Goal: Task Accomplishment & Management: Use online tool/utility

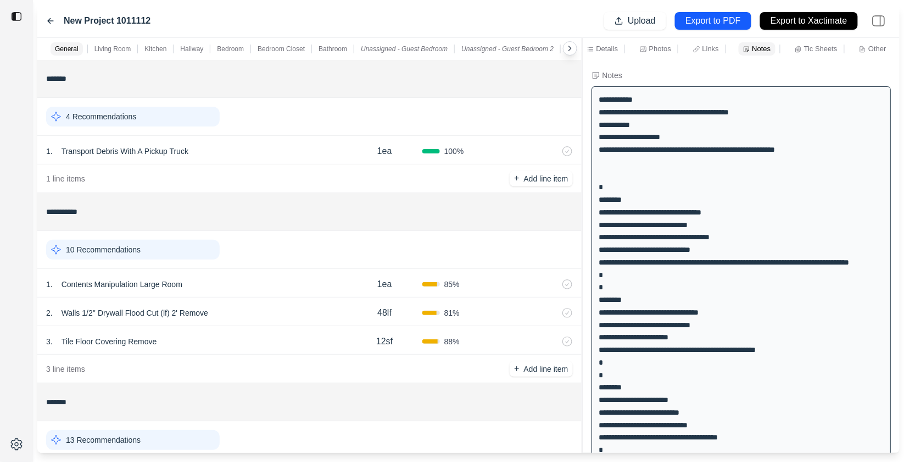
click at [51, 21] on icon at bounding box center [50, 21] width 5 height 5
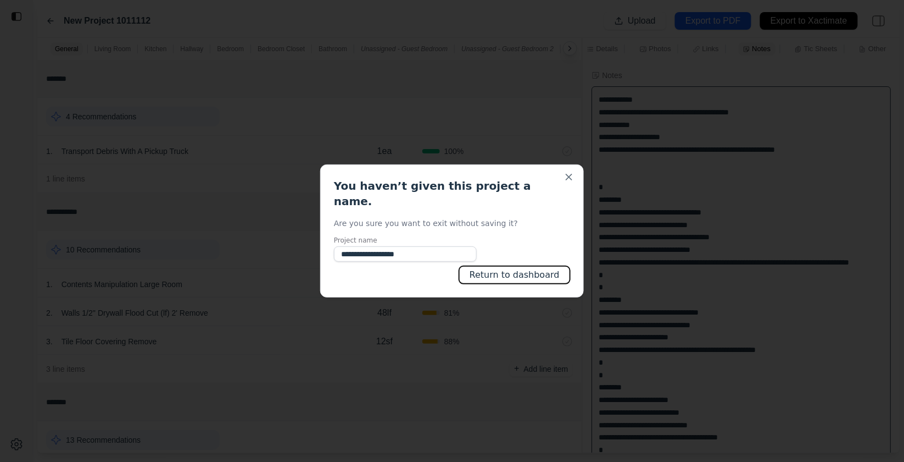
click at [526, 267] on button "Return to dashboard" at bounding box center [514, 275] width 111 height 18
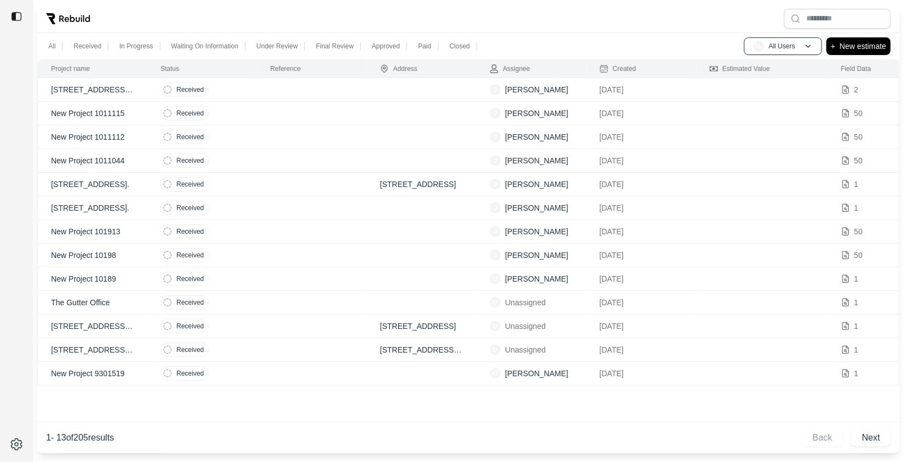
click at [258, 180] on td at bounding box center [312, 185] width 110 height 24
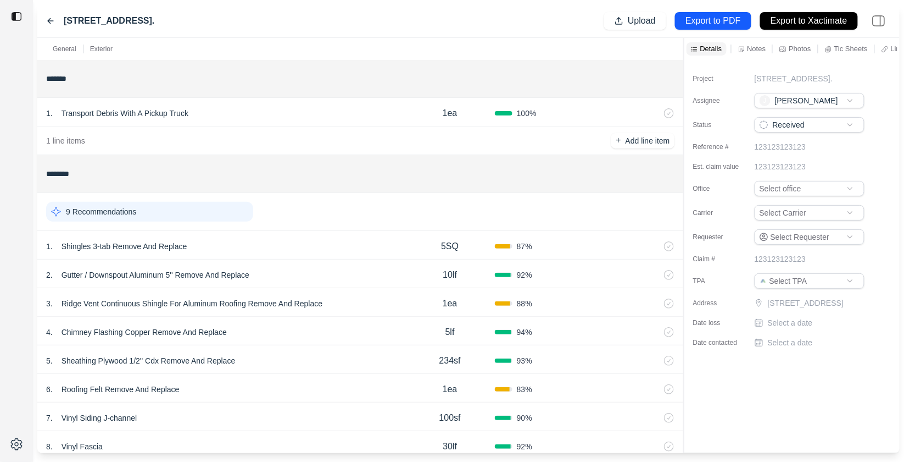
click at [45, 15] on div "[STREET_ADDRESS]. Upload Export to PDF Export to Xactimate" at bounding box center [468, 21] width 863 height 34
click at [47, 18] on icon at bounding box center [50, 20] width 9 height 9
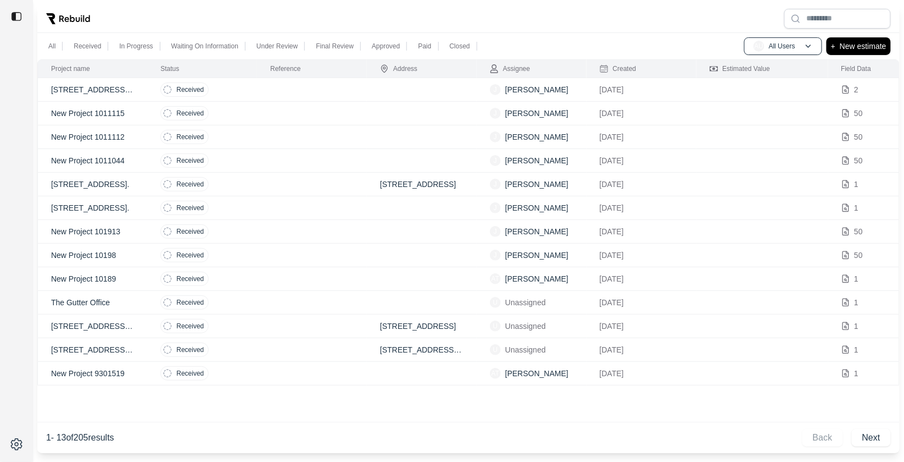
click at [314, 270] on td at bounding box center [312, 279] width 110 height 24
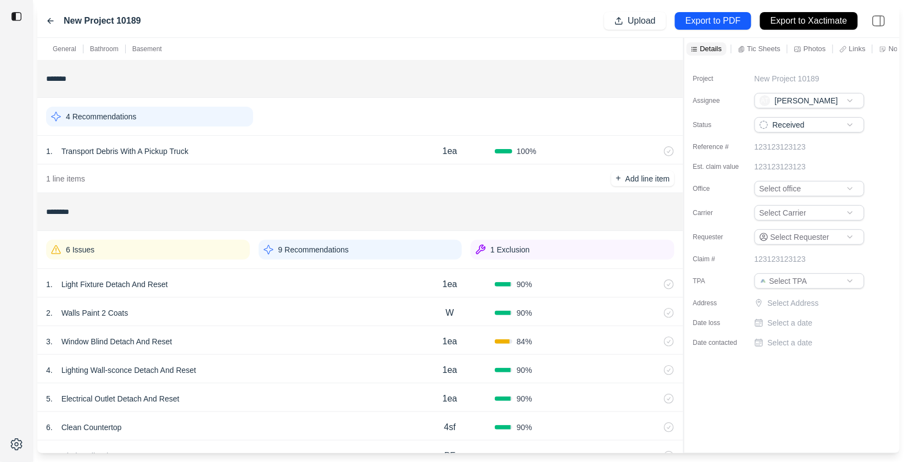
click at [52, 23] on icon at bounding box center [50, 20] width 9 height 9
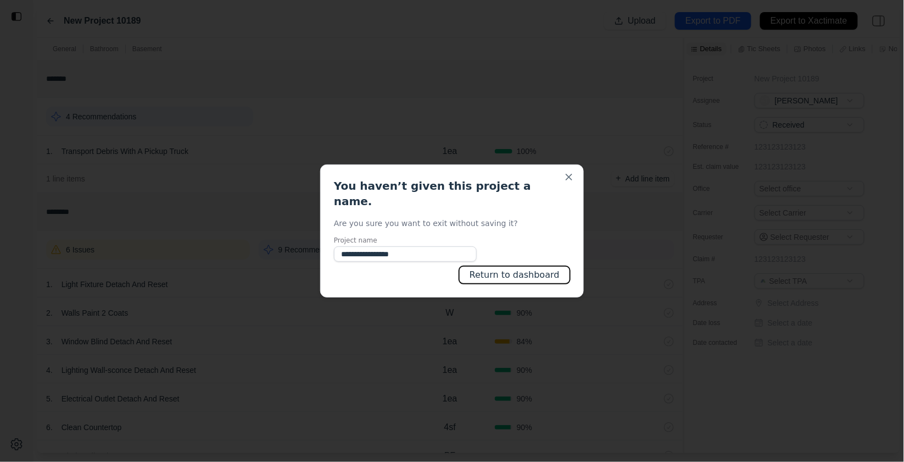
click at [507, 273] on button "Return to dashboard" at bounding box center [514, 275] width 111 height 18
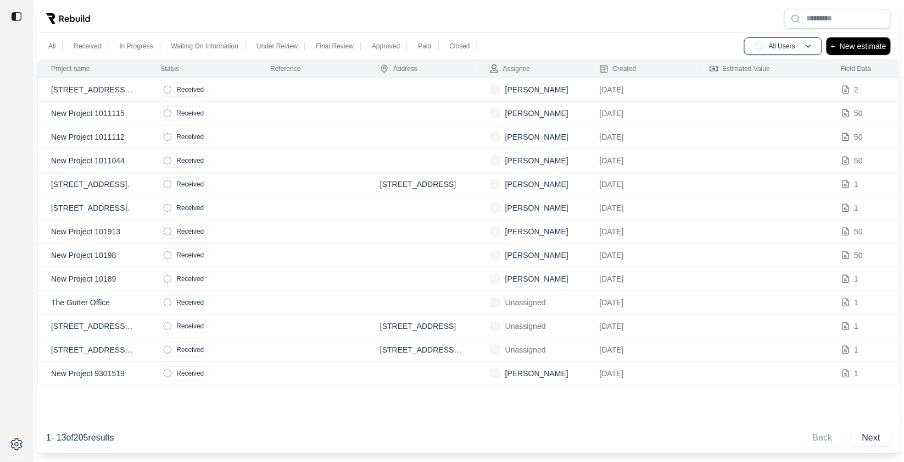
click at [272, 367] on td at bounding box center [312, 374] width 110 height 24
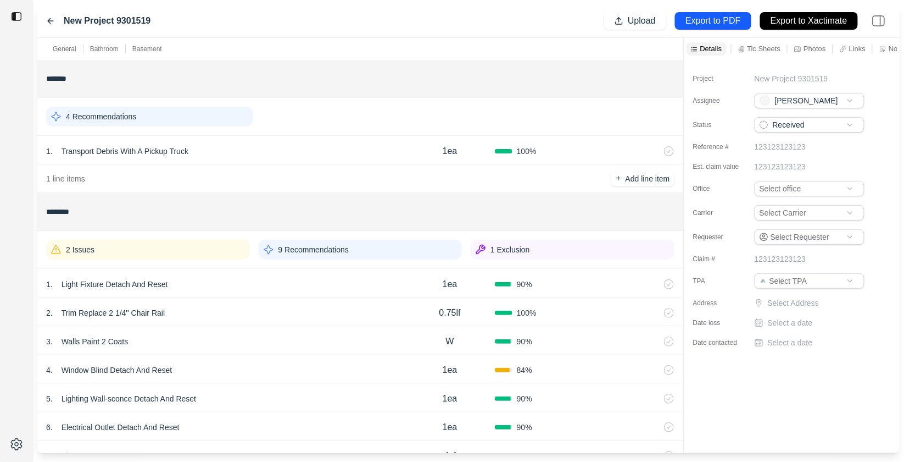
click at [49, 19] on icon at bounding box center [50, 20] width 9 height 9
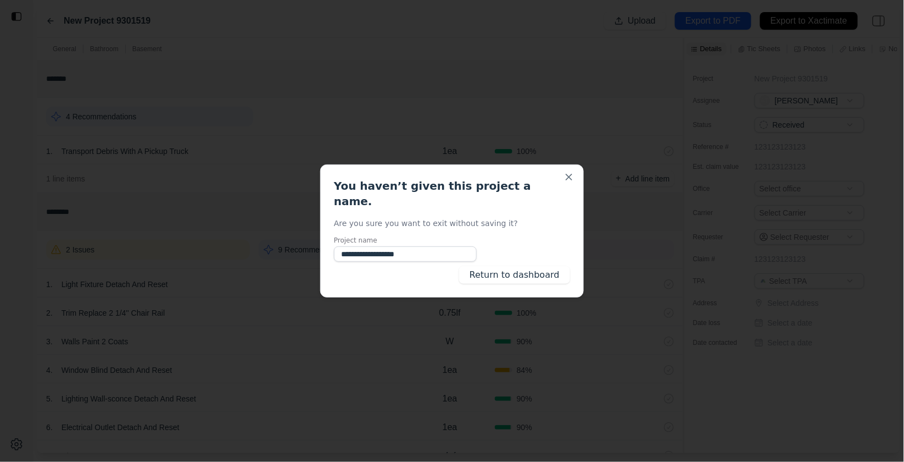
click at [572, 179] on div "**********" at bounding box center [452, 230] width 264 height 133
click at [572, 182] on button "Close" at bounding box center [569, 176] width 11 height 11
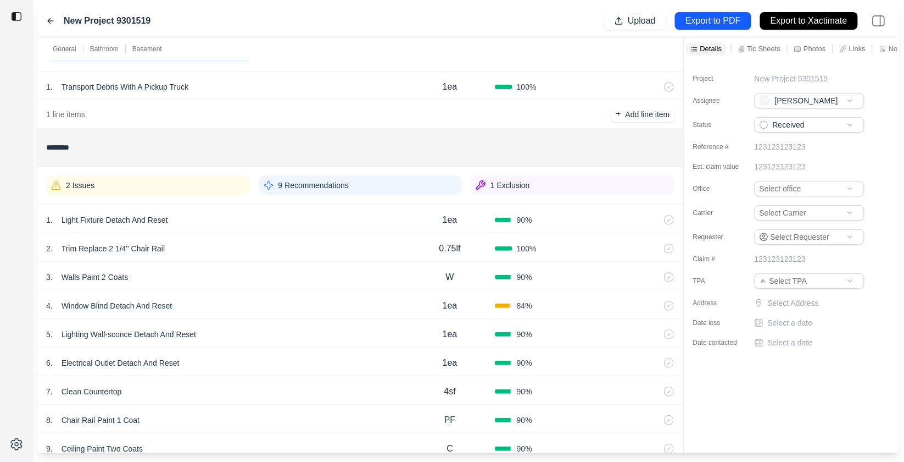
scroll to position [84, 0]
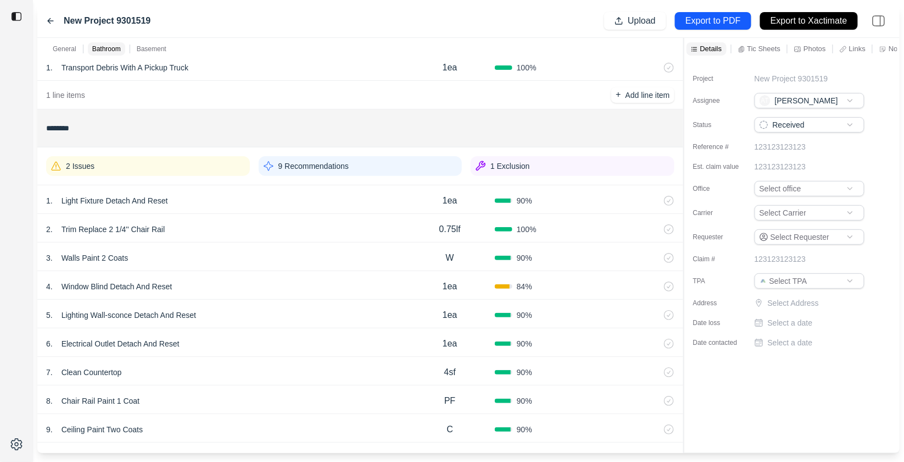
click at [334, 168] on p "9 Recommendations" at bounding box center [314, 165] width 70 height 11
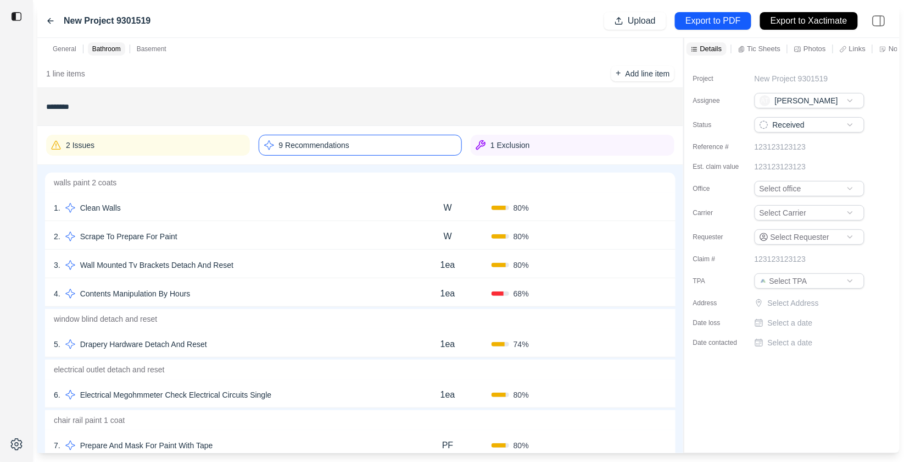
scroll to position [106, 0]
click at [316, 144] on p "9 Recommendations" at bounding box center [314, 143] width 70 height 11
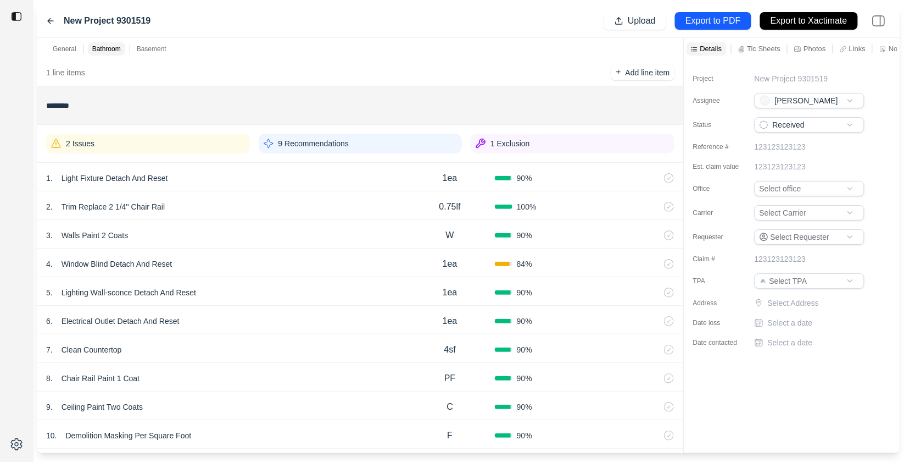
click at [596, 144] on div "1 Exclusion" at bounding box center [573, 144] width 204 height 20
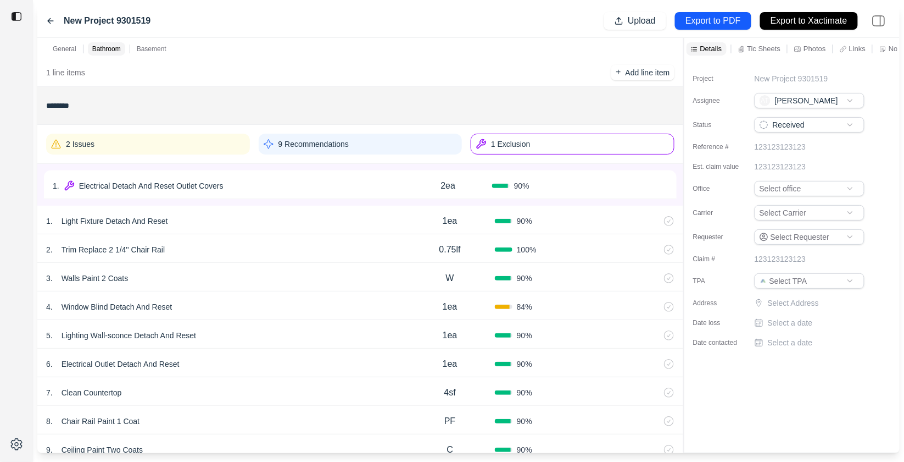
click at [325, 184] on div "1 . Electrical Detach And Reset Outlet Covers" at bounding box center [229, 185] width 352 height 15
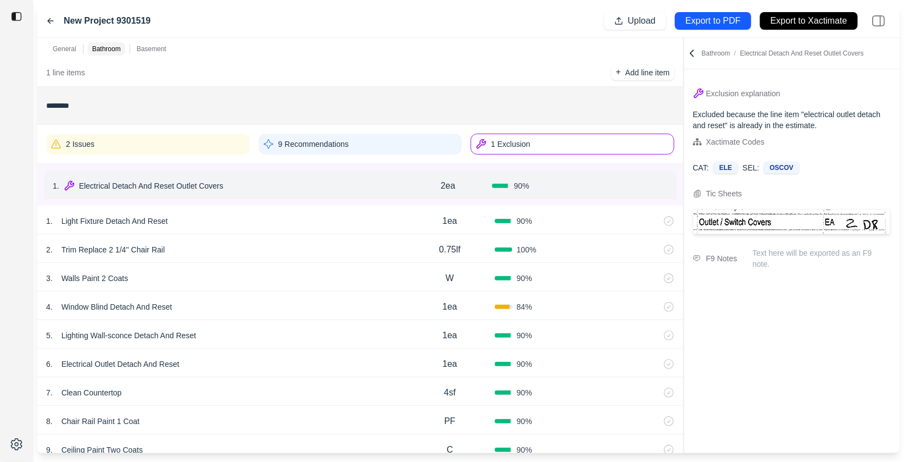
click at [540, 143] on div "1 Exclusion" at bounding box center [573, 144] width 204 height 21
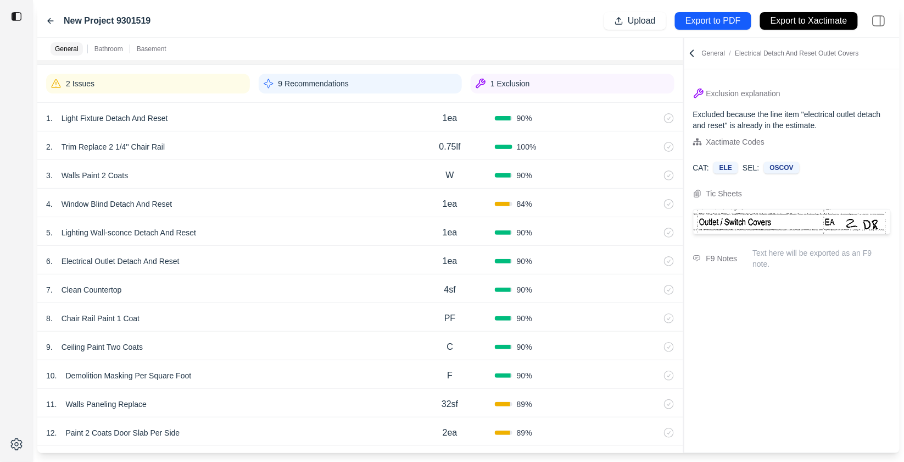
scroll to position [165, 0]
click at [48, 18] on icon at bounding box center [50, 20] width 9 height 9
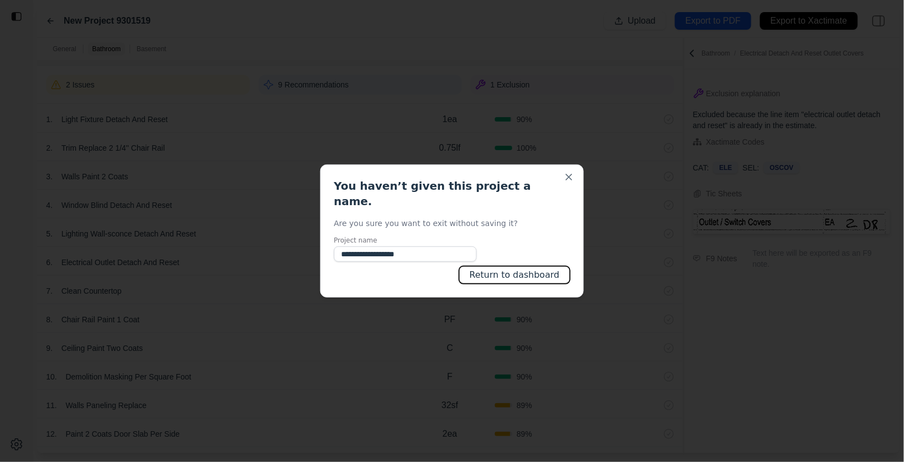
click at [508, 270] on button "Return to dashboard" at bounding box center [514, 275] width 111 height 18
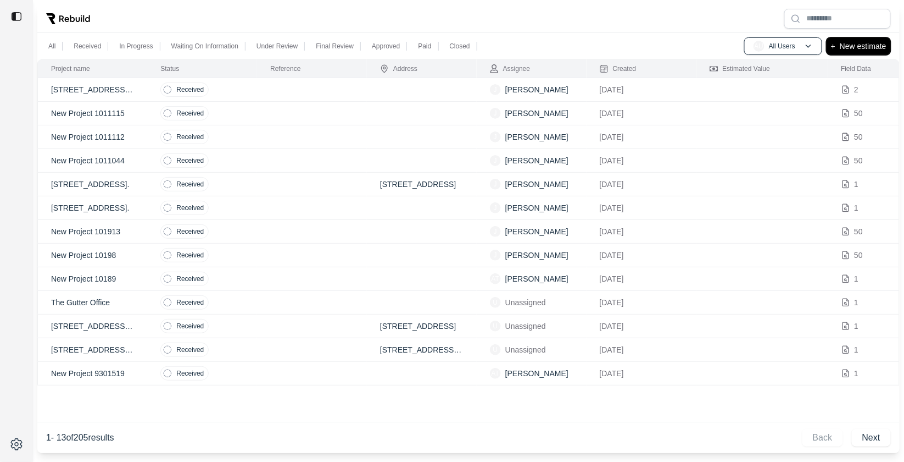
click at [853, 46] on p "New estimate" at bounding box center [863, 46] width 47 height 13
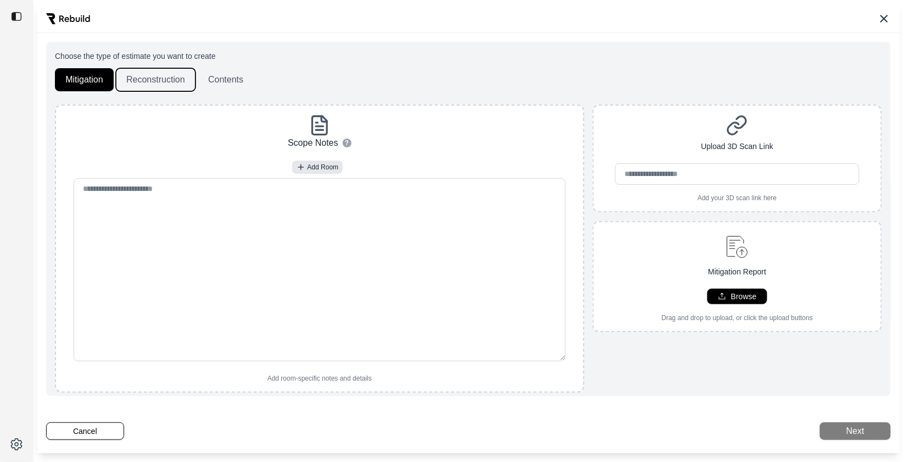
click at [173, 77] on button "Reconstruction" at bounding box center [156, 79] width 80 height 23
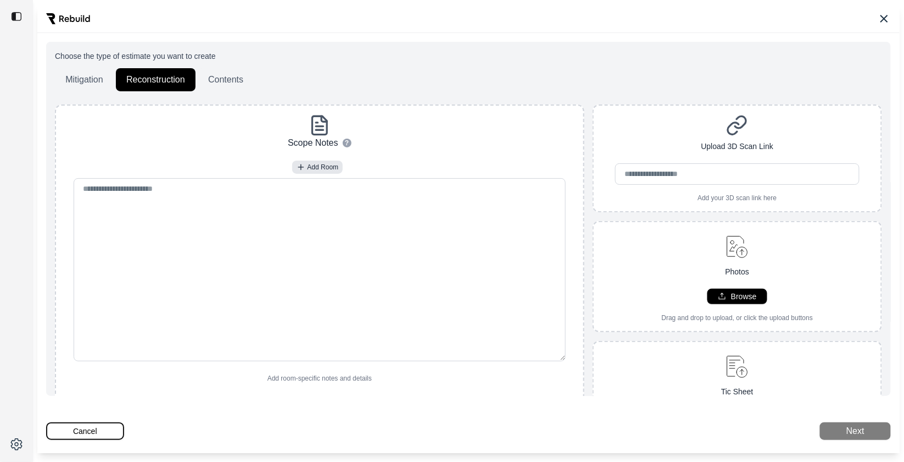
click at [88, 422] on button "Cancel" at bounding box center [85, 431] width 78 height 18
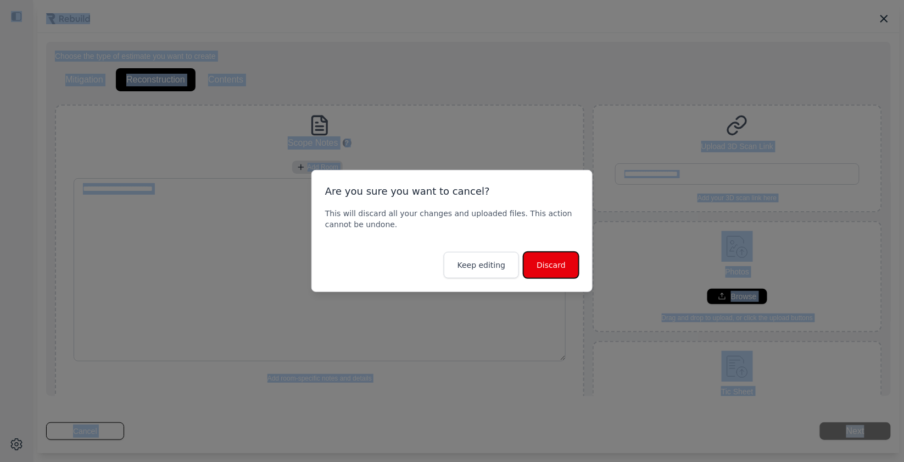
click at [555, 258] on button "Discard" at bounding box center [551, 265] width 55 height 26
